Goal: Task Accomplishment & Management: Complete application form

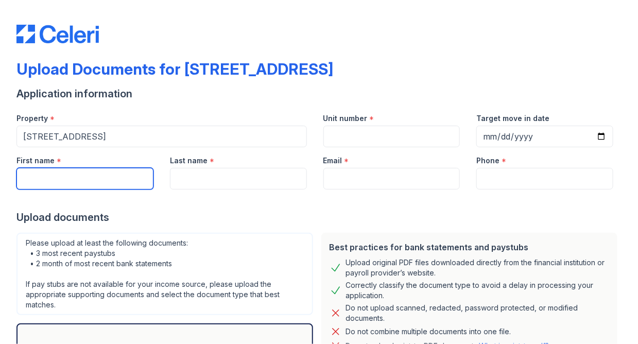
click at [111, 185] on input "First name" at bounding box center [84, 179] width 137 height 22
type input "[PERSON_NAME]"
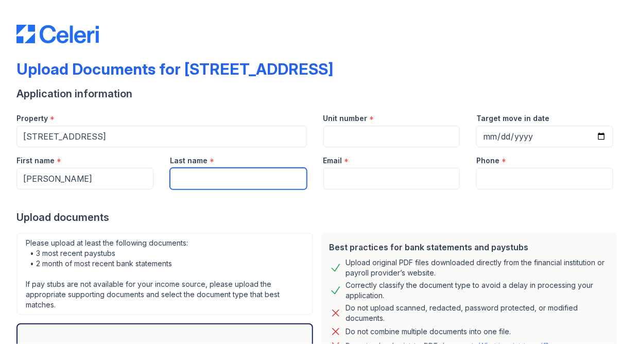
click at [234, 169] on input "Last name" at bounding box center [238, 179] width 137 height 22
click at [245, 182] on input "Last name" at bounding box center [238, 179] width 137 height 22
type input "[PERSON_NAME]"
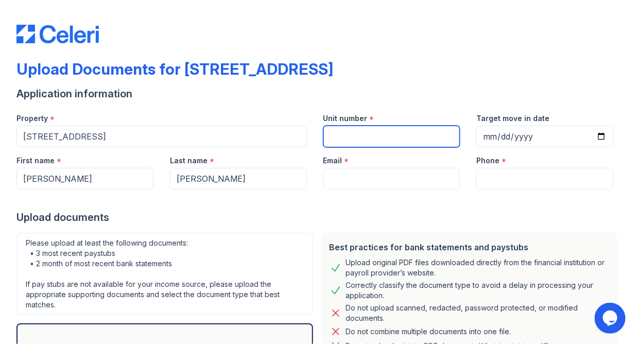
click at [375, 138] on input "Unit number" at bounding box center [392, 137] width 137 height 22
type input "304"
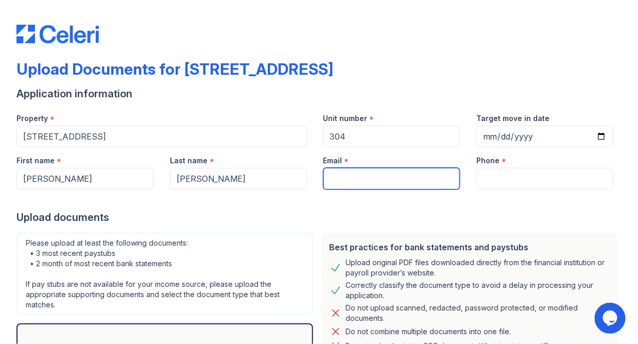
click at [353, 172] on input "Email" at bounding box center [392, 179] width 137 height 22
type input "[EMAIL_ADDRESS][DOMAIN_NAME]"
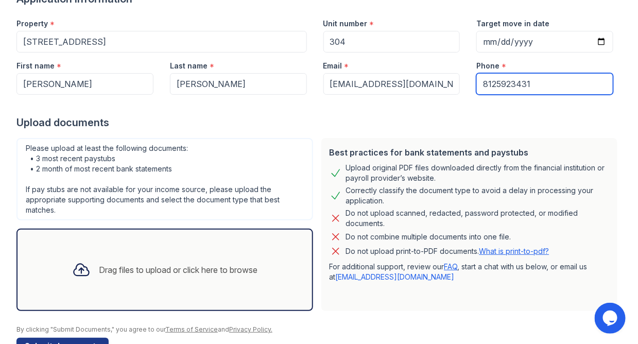
scroll to position [124, 0]
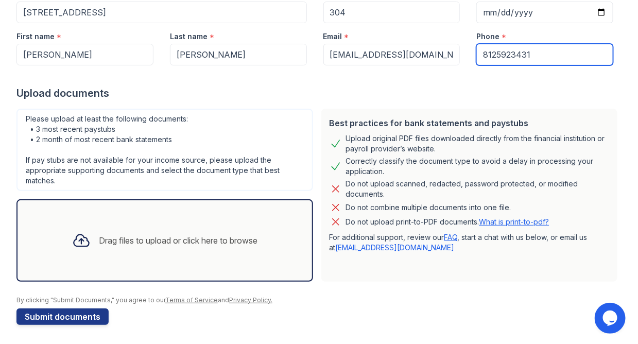
type input "8125923431"
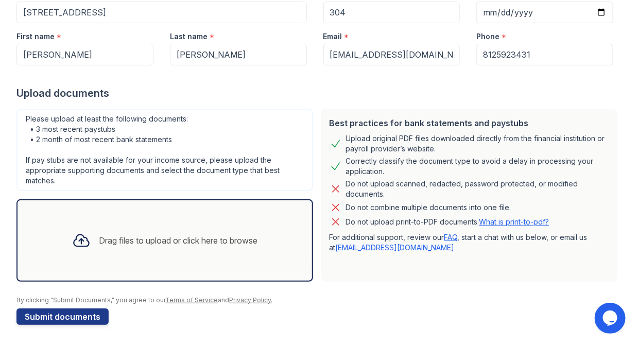
click at [105, 245] on div "Drag files to upload or click here to browse" at bounding box center [165, 240] width 202 height 35
click at [175, 238] on div "Drag files to upload or click here to browse" at bounding box center [178, 240] width 159 height 12
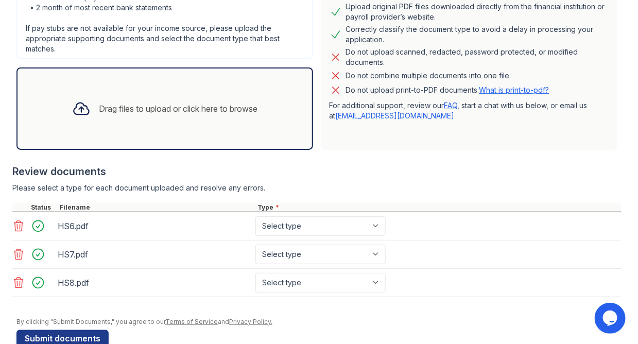
scroll to position [277, 0]
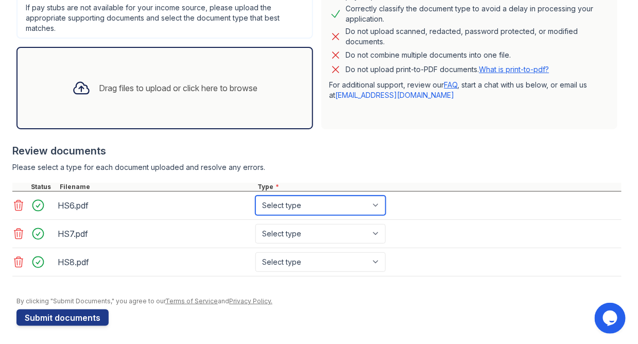
click at [383, 208] on select "Select type Paystub Bank Statement Offer Letter Tax Documents Benefit Award Let…" at bounding box center [321, 206] width 130 height 20
click at [256, 196] on select "Select type Paystub Bank Statement Offer Letter Tax Documents Benefit Award Let…" at bounding box center [321, 206] width 130 height 20
click at [383, 200] on select "Select type Paystub Bank Statement Offer Letter Tax Documents Benefit Award Let…" at bounding box center [321, 206] width 130 height 20
select select "bank_statement"
click at [256, 196] on select "Select type Paystub Bank Statement Offer Letter Tax Documents Benefit Award Let…" at bounding box center [321, 206] width 130 height 20
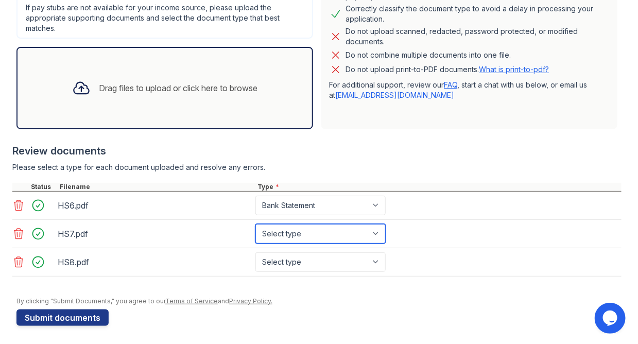
click at [374, 233] on select "Select type Paystub Bank Statement Offer Letter Tax Documents Benefit Award Let…" at bounding box center [321, 234] width 130 height 20
select select "bank_statement"
click at [256, 224] on select "Select type Paystub Bank Statement Offer Letter Tax Documents Benefit Award Let…" at bounding box center [321, 234] width 130 height 20
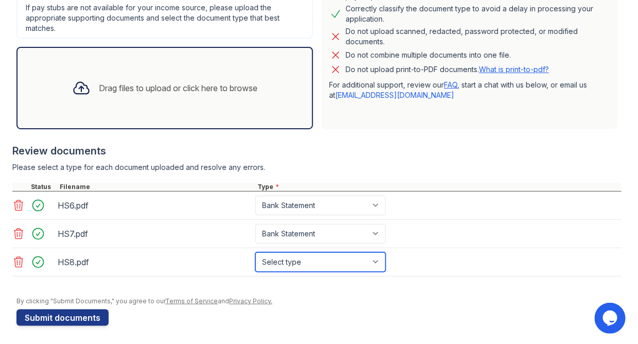
click at [376, 258] on select "Select type Paystub Bank Statement Offer Letter Tax Documents Benefit Award Let…" at bounding box center [321, 262] width 130 height 20
select select "bank_statement"
click at [256, 252] on select "Select type Paystub Bank Statement Offer Letter Tax Documents Benefit Award Let…" at bounding box center [321, 262] width 130 height 20
